Goal: Task Accomplishment & Management: Manage account settings

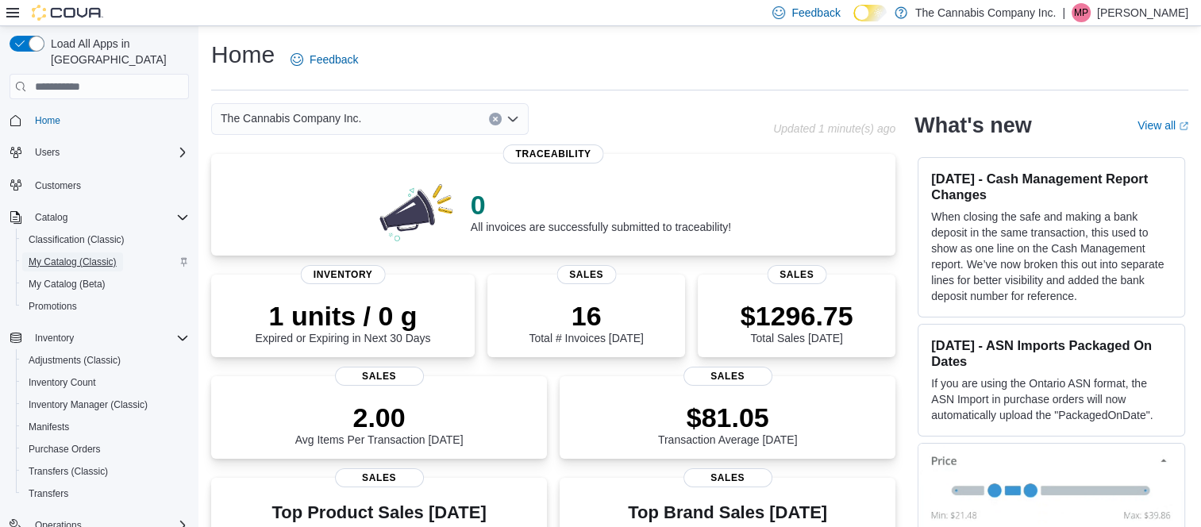
click at [75, 256] on span "My Catalog (Classic)" at bounding box center [73, 262] width 88 height 13
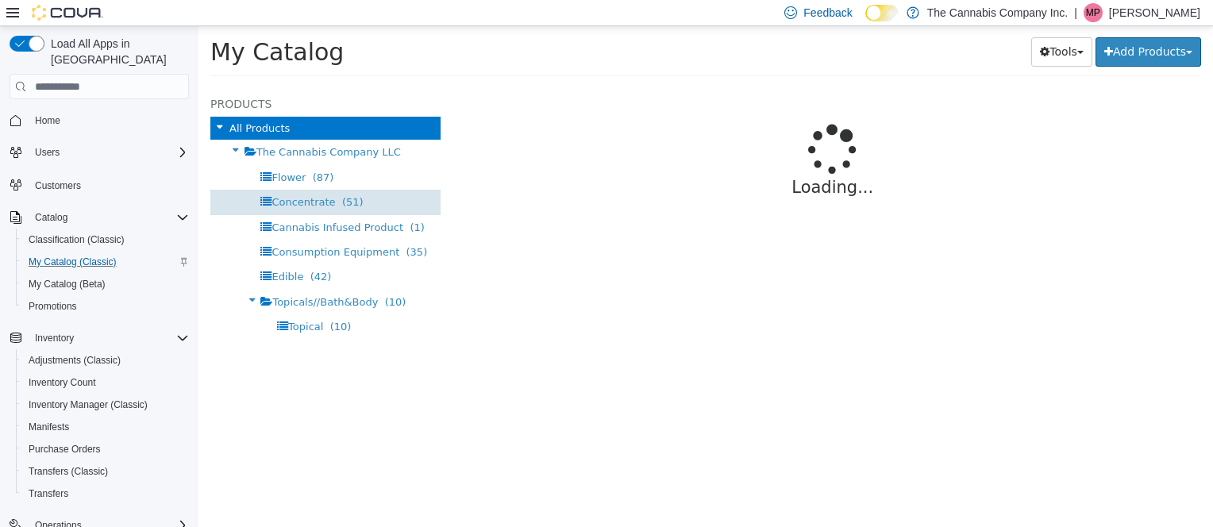
select select "**********"
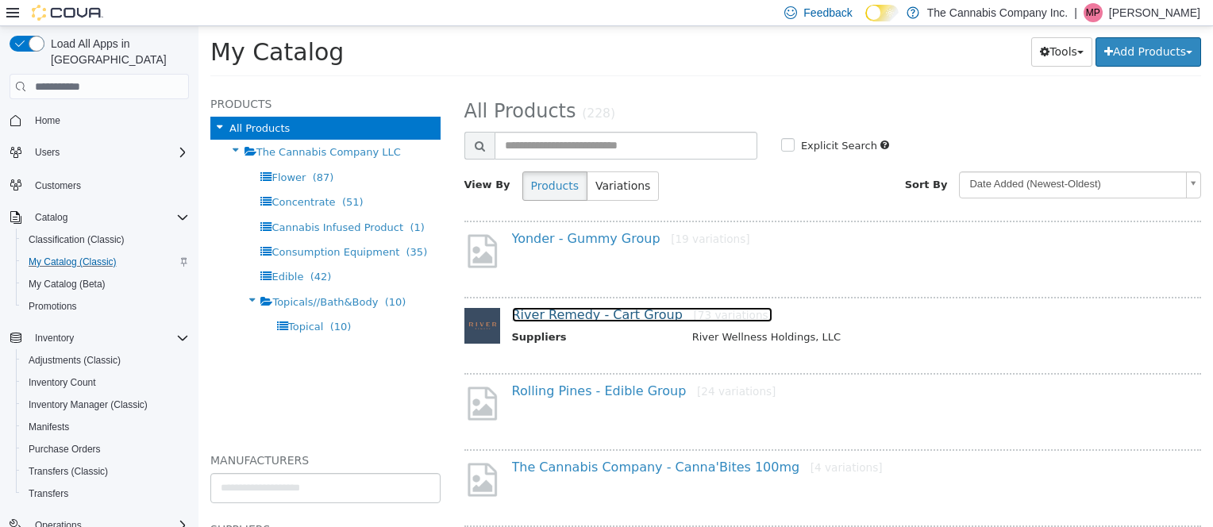
click at [575, 311] on link "River Remedy - Cart Group [73 variations]" at bounding box center [642, 314] width 260 height 15
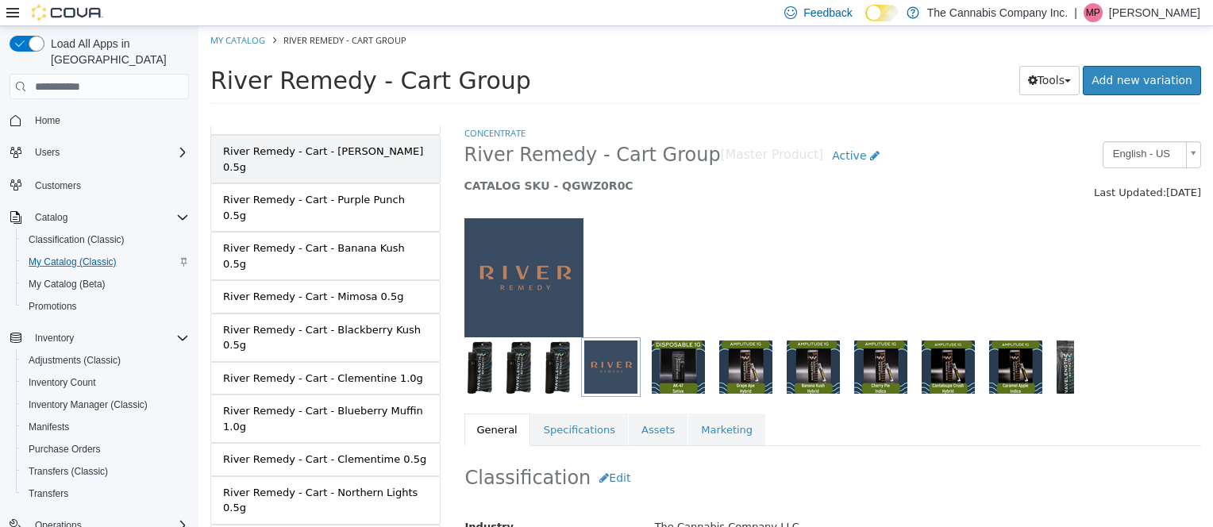
scroll to position [304, 0]
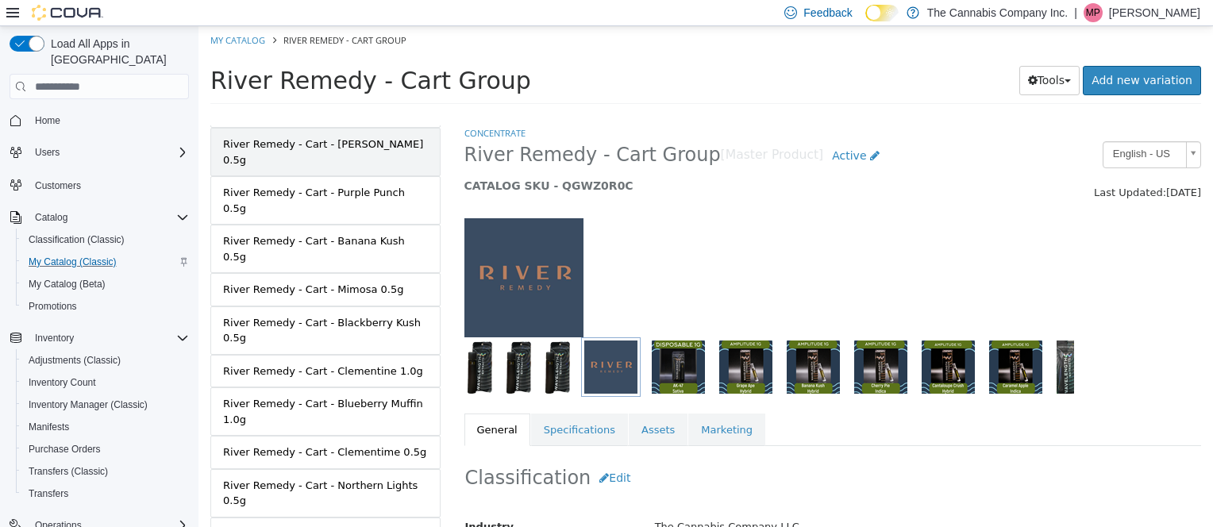
click at [310, 396] on div "River Remedy - Cart - Blueberry Muffin 1.0g" at bounding box center [325, 411] width 205 height 31
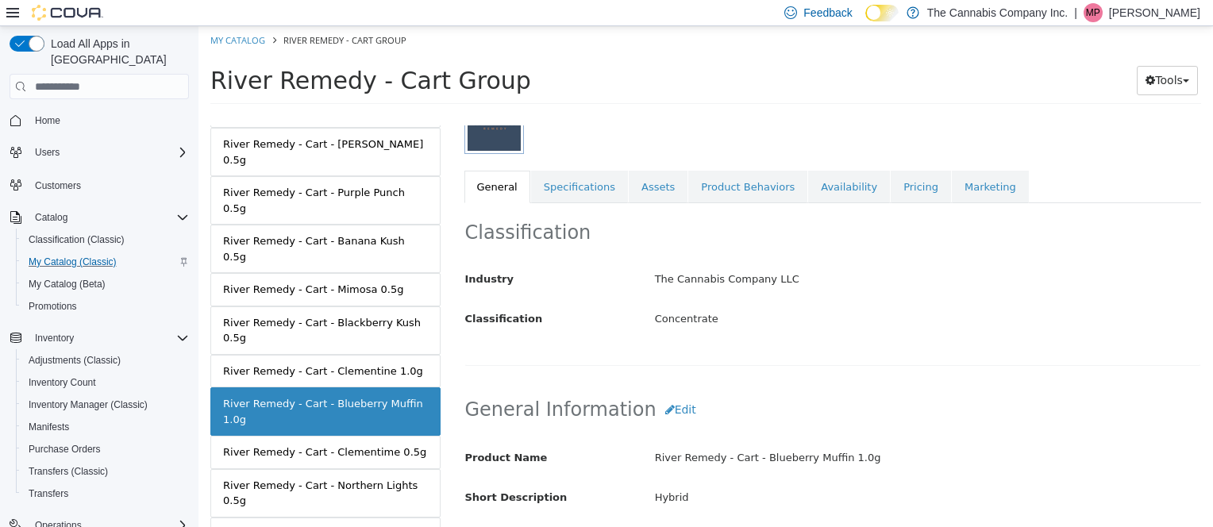
scroll to position [245, 0]
click at [808, 186] on link "Availability" at bounding box center [849, 185] width 82 height 33
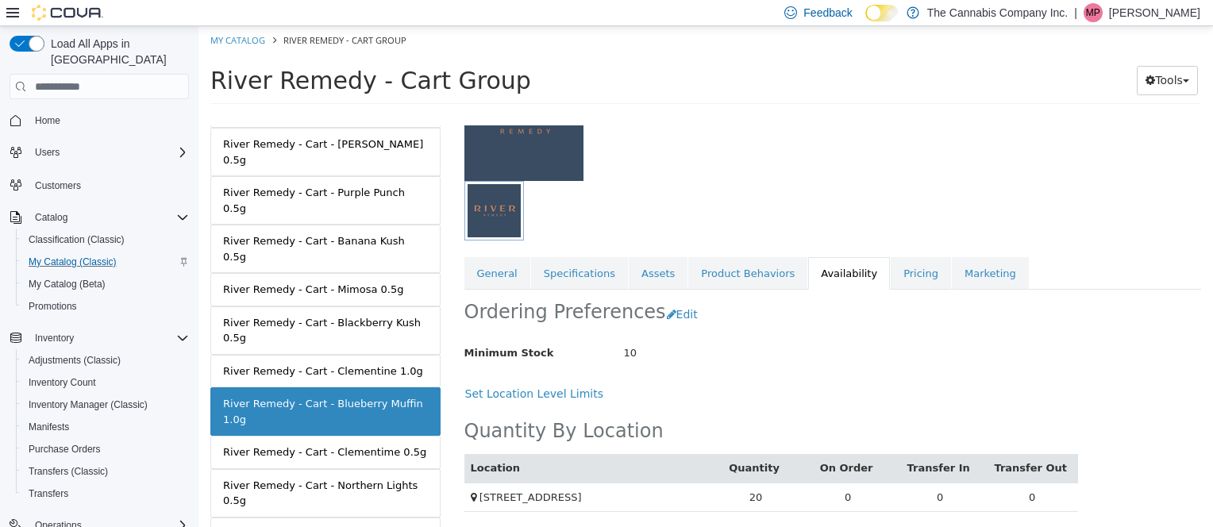
scroll to position [170, 0]
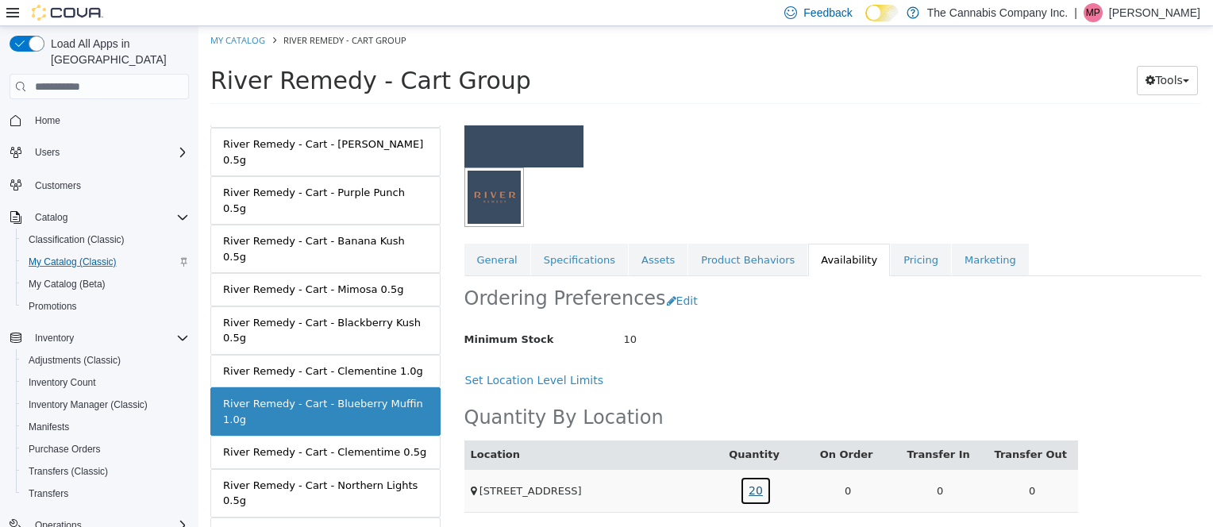
click at [750, 485] on link "20" at bounding box center [756, 490] width 32 height 29
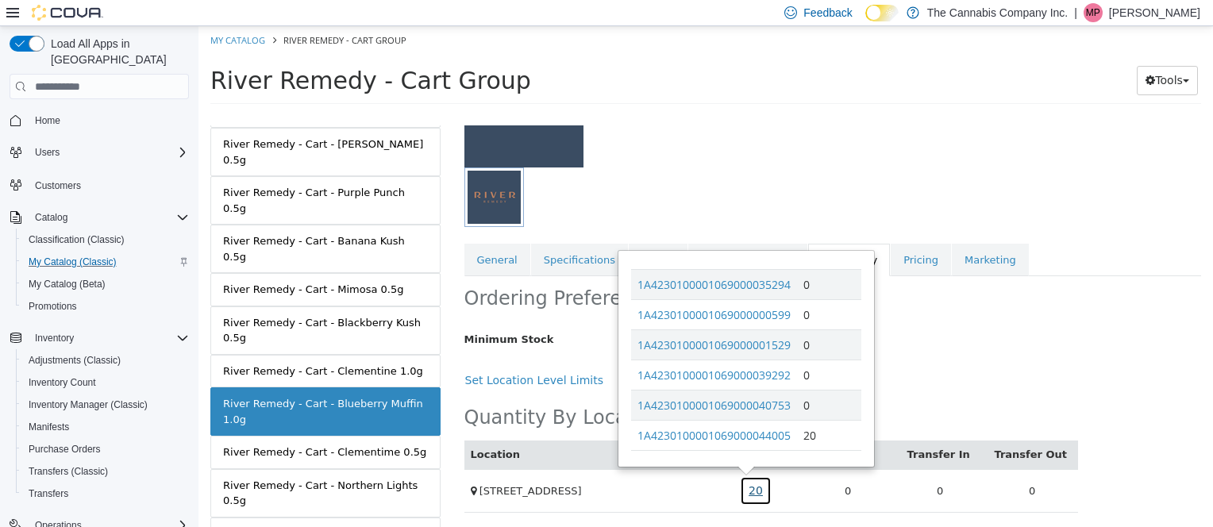
scroll to position [426, 0]
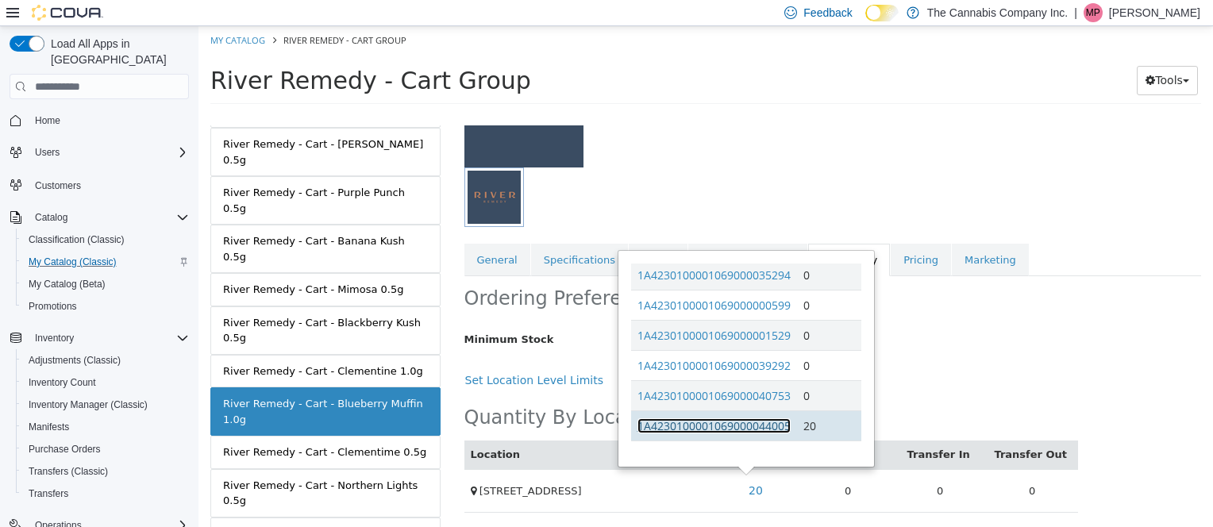
click at [733, 421] on link "1A4230100001069000044005" at bounding box center [714, 425] width 153 height 15
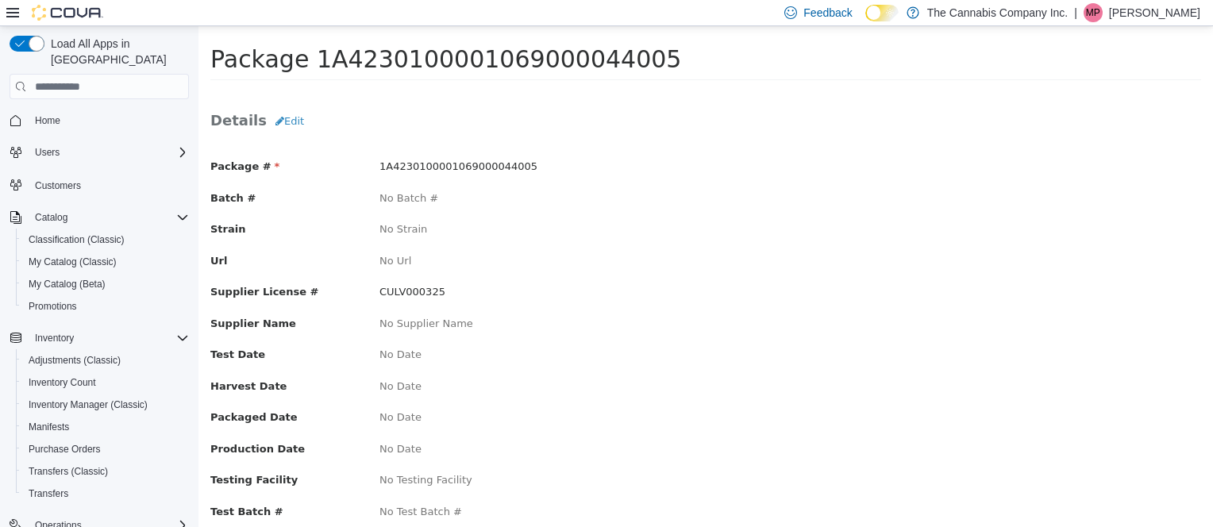
scroll to position [13, 0]
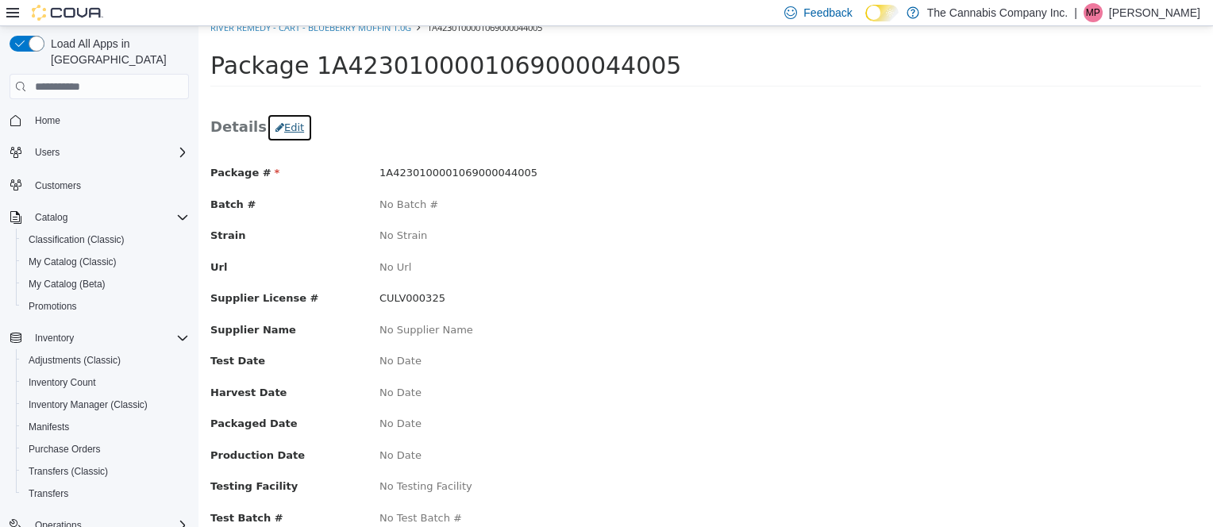
click at [286, 122] on button "Edit" at bounding box center [290, 128] width 46 height 29
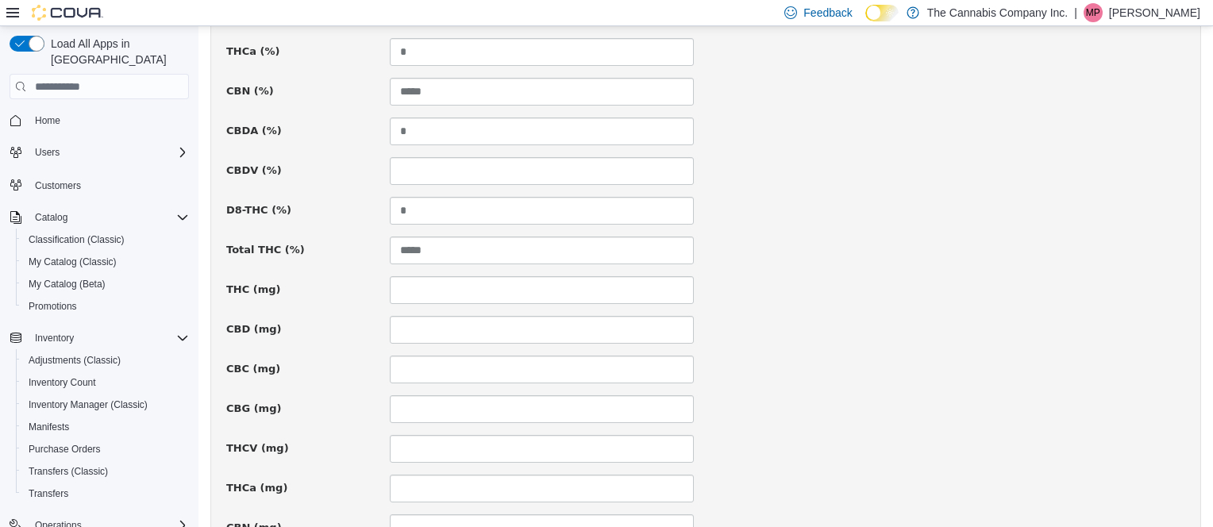
scroll to position [1023, 0]
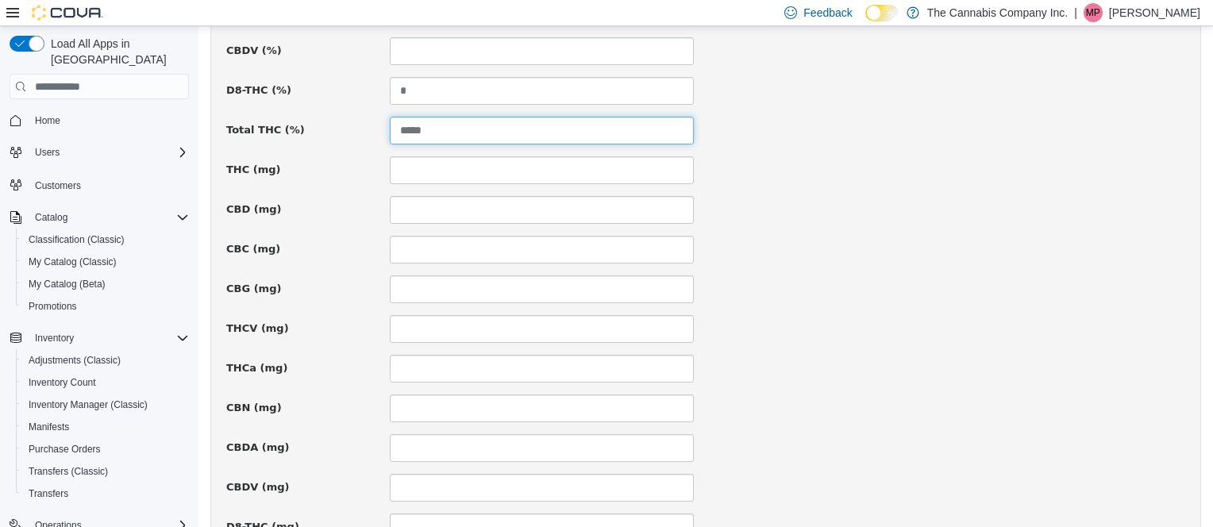
click at [447, 121] on input "*****" at bounding box center [542, 131] width 304 height 28
type input "*"
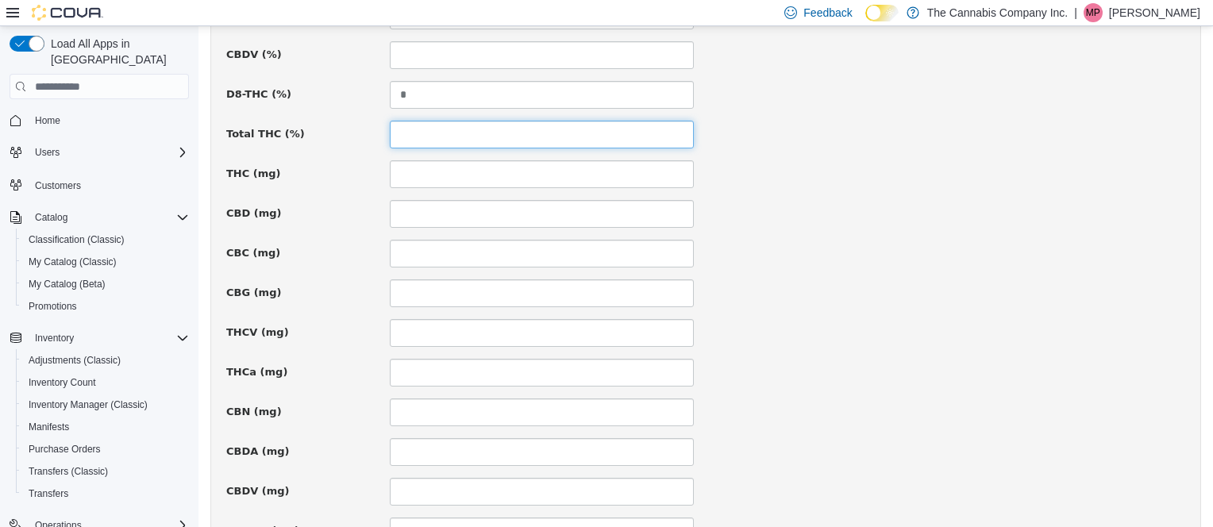
scroll to position [1189, 0]
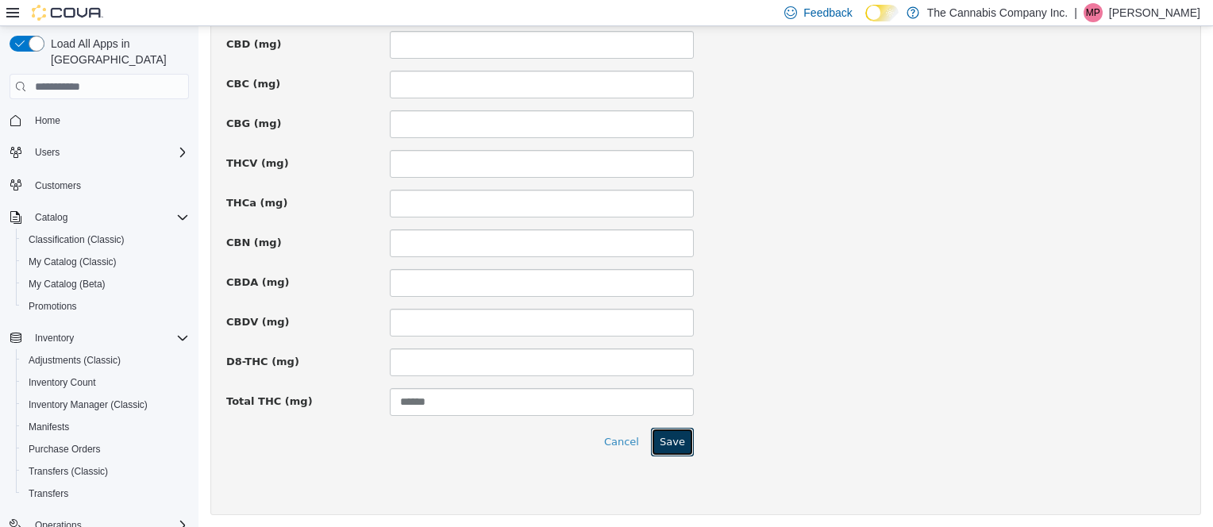
click at [665, 440] on button "Save" at bounding box center [672, 442] width 43 height 29
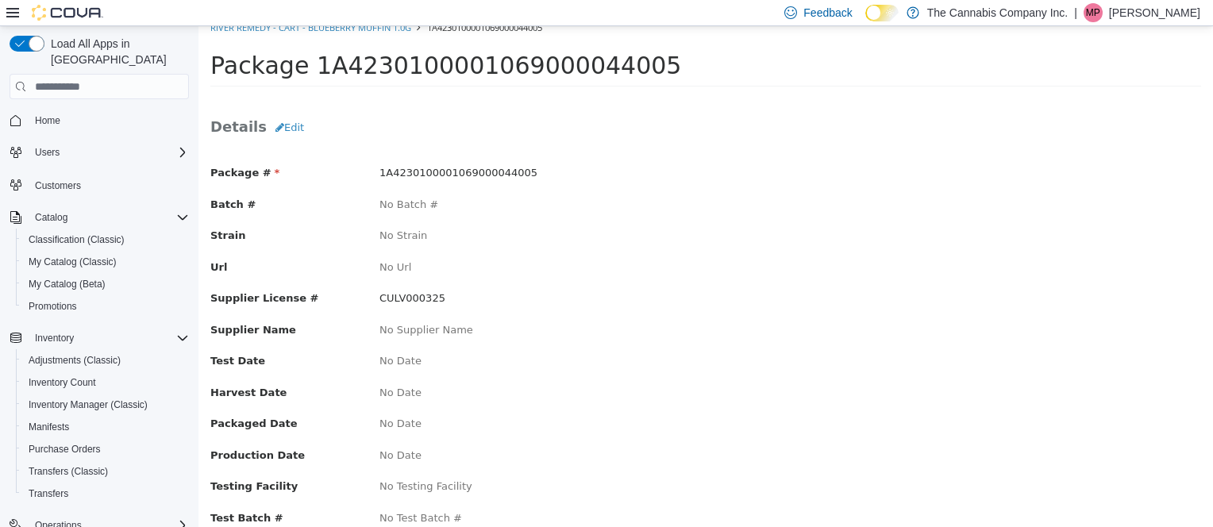
scroll to position [0, 0]
